Goal: Task Accomplishment & Management: Manage account settings

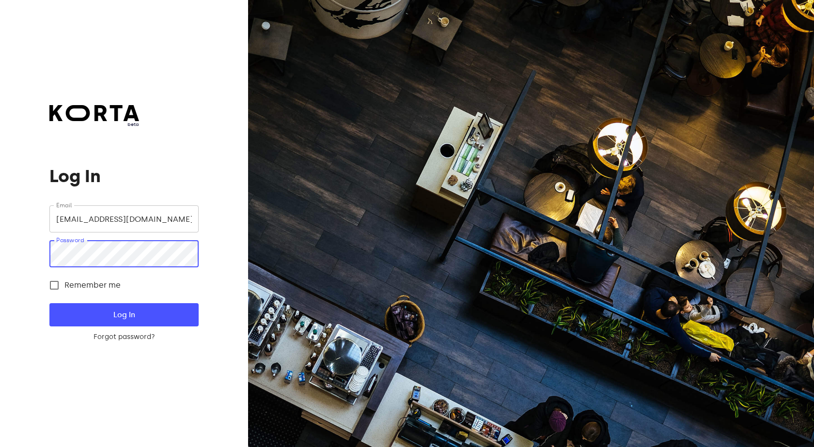
click at [49, 303] on button "Log In" at bounding box center [123, 314] width 149 height 23
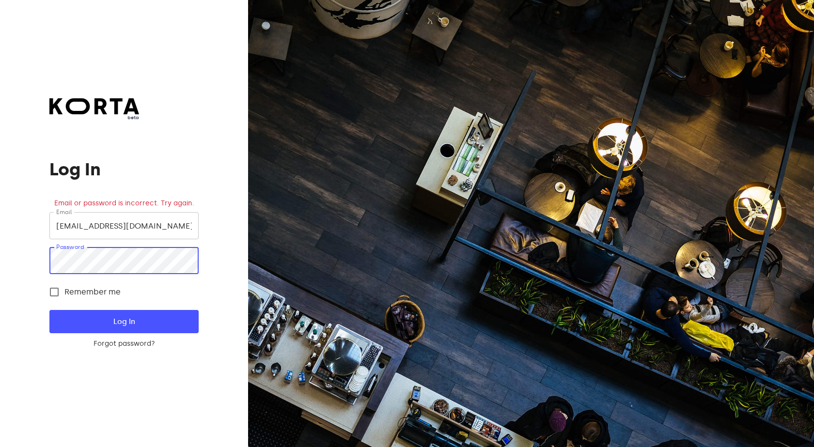
click at [0, 247] on div "beta Log In Email or password is incorrect. Try again. Email [EMAIL_ADDRESS][DO…" at bounding box center [124, 223] width 248 height 447
click at [49, 310] on button "Log In" at bounding box center [123, 321] width 149 height 23
click at [24, 258] on div "beta Log In Email or password is incorrect. Try again. Email [EMAIL_ADDRESS][DO…" at bounding box center [124, 223] width 248 height 447
click at [45, 257] on div "beta Log In Email or password is incorrect. Try again. Email [EMAIL_ADDRESS][DO…" at bounding box center [124, 223] width 248 height 447
click at [4, 257] on div "beta Log In Email or password is incorrect. Try again. Email [EMAIL_ADDRESS][DO…" at bounding box center [124, 223] width 248 height 447
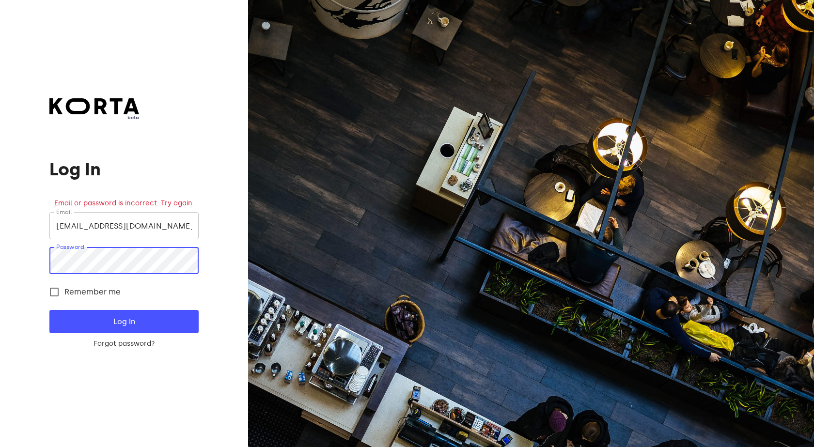
click at [49, 310] on button "Log In" at bounding box center [123, 321] width 149 height 23
click at [0, 255] on div "beta Log In Email or password is incorrect. Try again. Email [EMAIL_ADDRESS][DO…" at bounding box center [124, 223] width 248 height 447
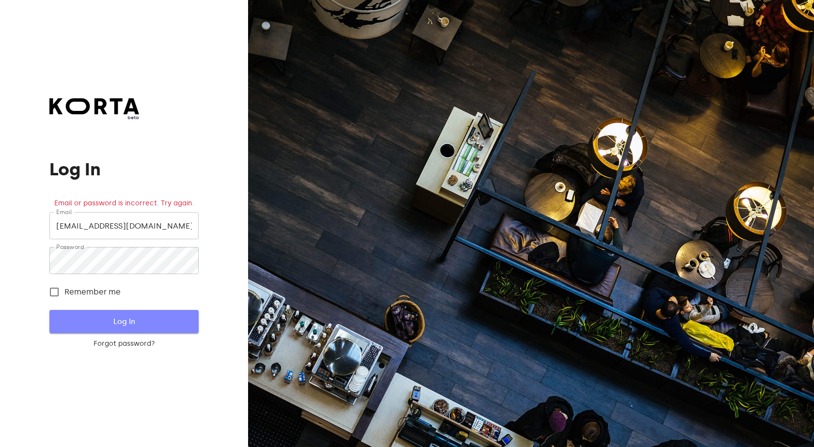
click at [152, 319] on span "Log In" at bounding box center [124, 322] width 118 height 13
